Goal: Task Accomplishment & Management: Manage account settings

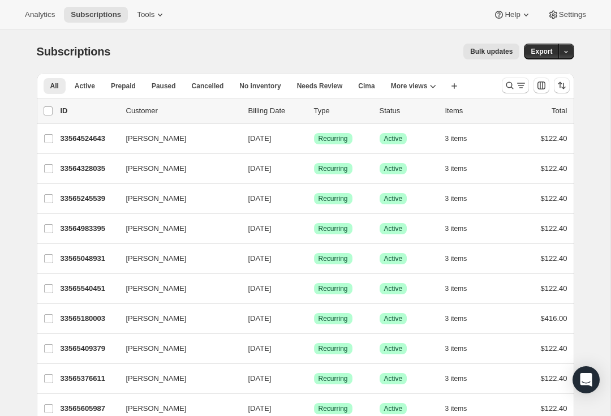
click at [519, 87] on icon "Search and filter results" at bounding box center [521, 85] width 11 height 11
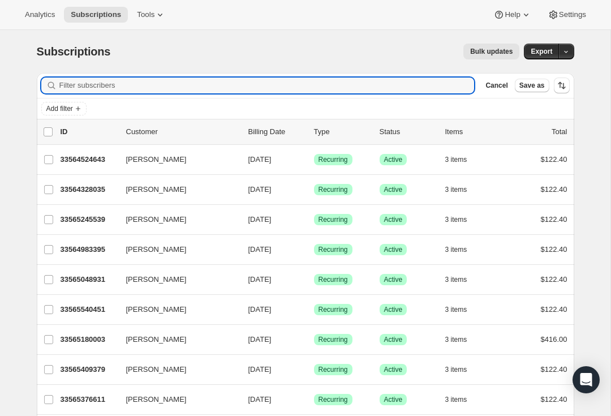
click at [193, 83] on input "Filter subscribers" at bounding box center [266, 86] width 415 height 16
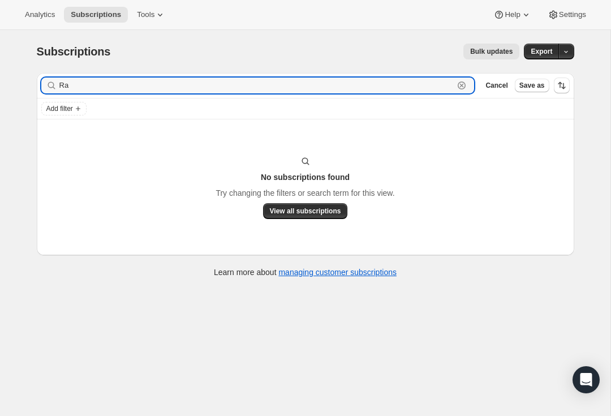
type input "R"
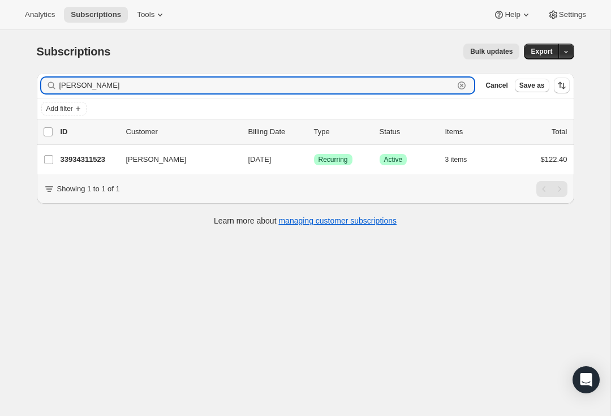
type input "Paul marsh"
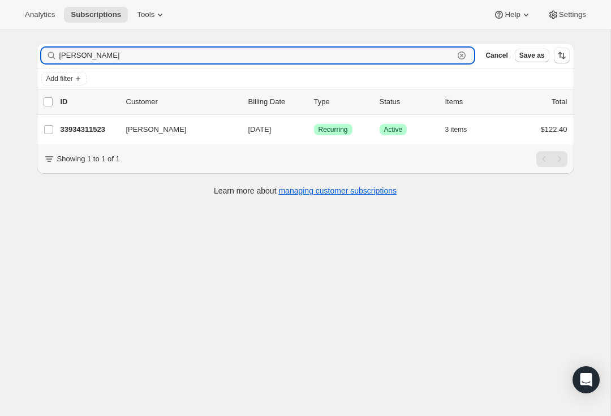
scroll to position [30, 0]
click at [84, 127] on p "33934311523" at bounding box center [89, 129] width 57 height 11
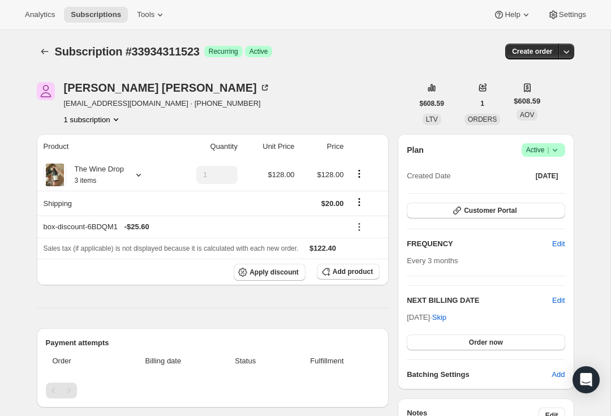
click at [42, 50] on icon "Subscriptions" at bounding box center [44, 52] width 7 height 6
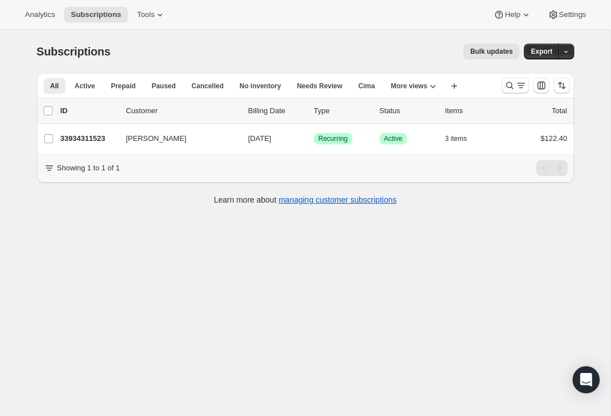
click at [513, 88] on icon "Search and filter results" at bounding box center [509, 85] width 11 height 11
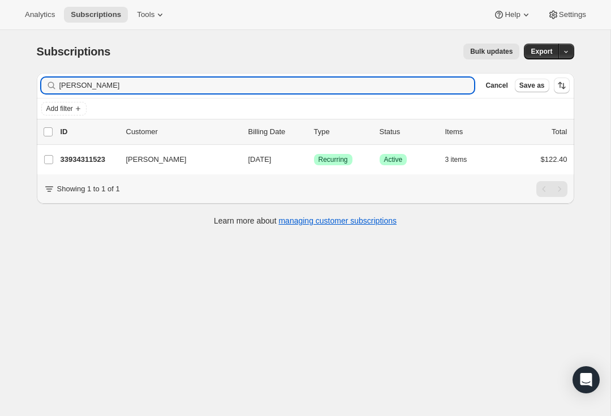
click at [458, 82] on div "Paul marsh Clear" at bounding box center [258, 86] width 434 height 16
click at [465, 87] on div "Paul marsh Clear" at bounding box center [258, 86] width 434 height 16
click at [460, 85] on div "Paul marsh Clear" at bounding box center [258, 86] width 434 height 16
type input "P"
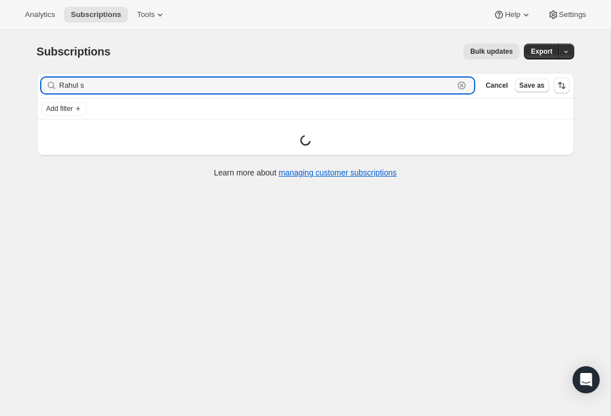
type input "Rahul"
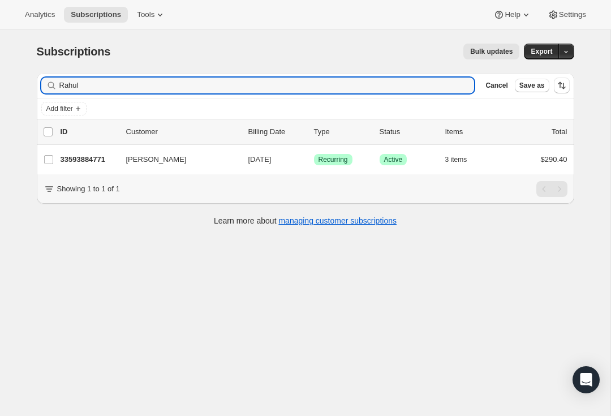
click at [83, 163] on p "33593884771" at bounding box center [89, 159] width 57 height 11
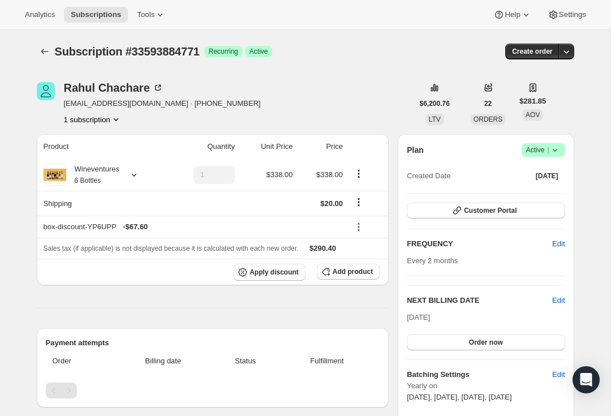
click at [487, 116] on span "ORDERS" at bounding box center [488, 119] width 29 height 8
click at [101, 125] on button "1 subscription" at bounding box center [93, 119] width 58 height 11
click at [265, 95] on div "Rahul Chachare kcrahul@gmail.com · +15103252480 1 subscription" at bounding box center [225, 103] width 376 height 43
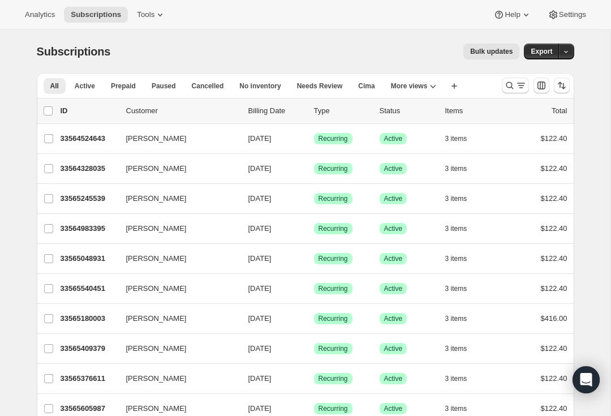
click at [517, 85] on icon "Search and filter results" at bounding box center [521, 85] width 11 height 11
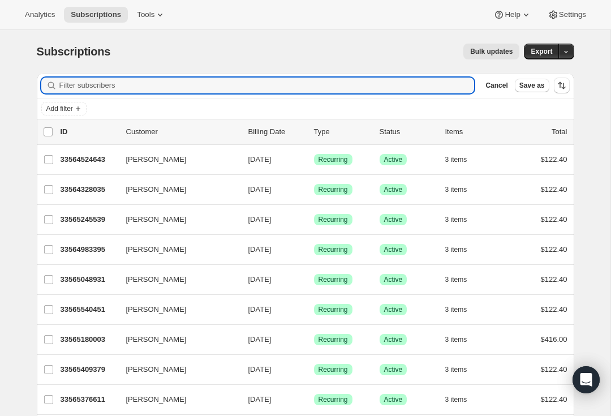
click at [283, 92] on input "Filter subscribers" at bounding box center [266, 86] width 415 height 16
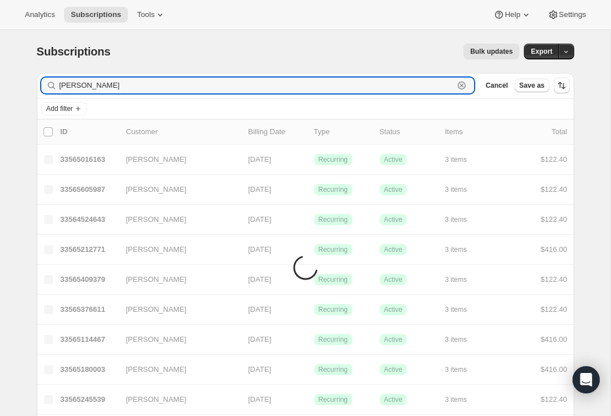
type input "[PERSON_NAME]"
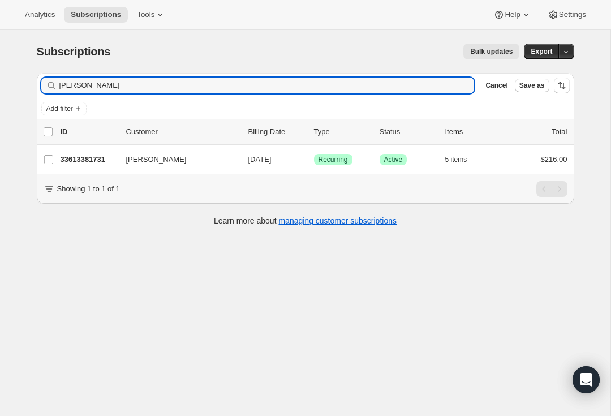
click at [158, 161] on span "[PERSON_NAME]" at bounding box center [156, 159] width 61 height 11
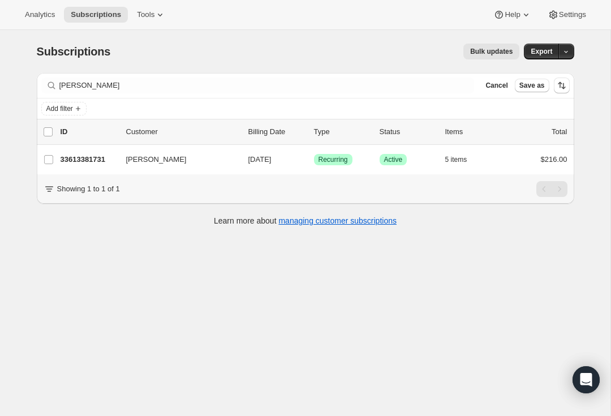
click at [99, 167] on div "33613381731 [PERSON_NAME] [DATE] Success Recurring Success Active 5 items $216.…" at bounding box center [314, 160] width 507 height 16
